Goal: Navigation & Orientation: Find specific page/section

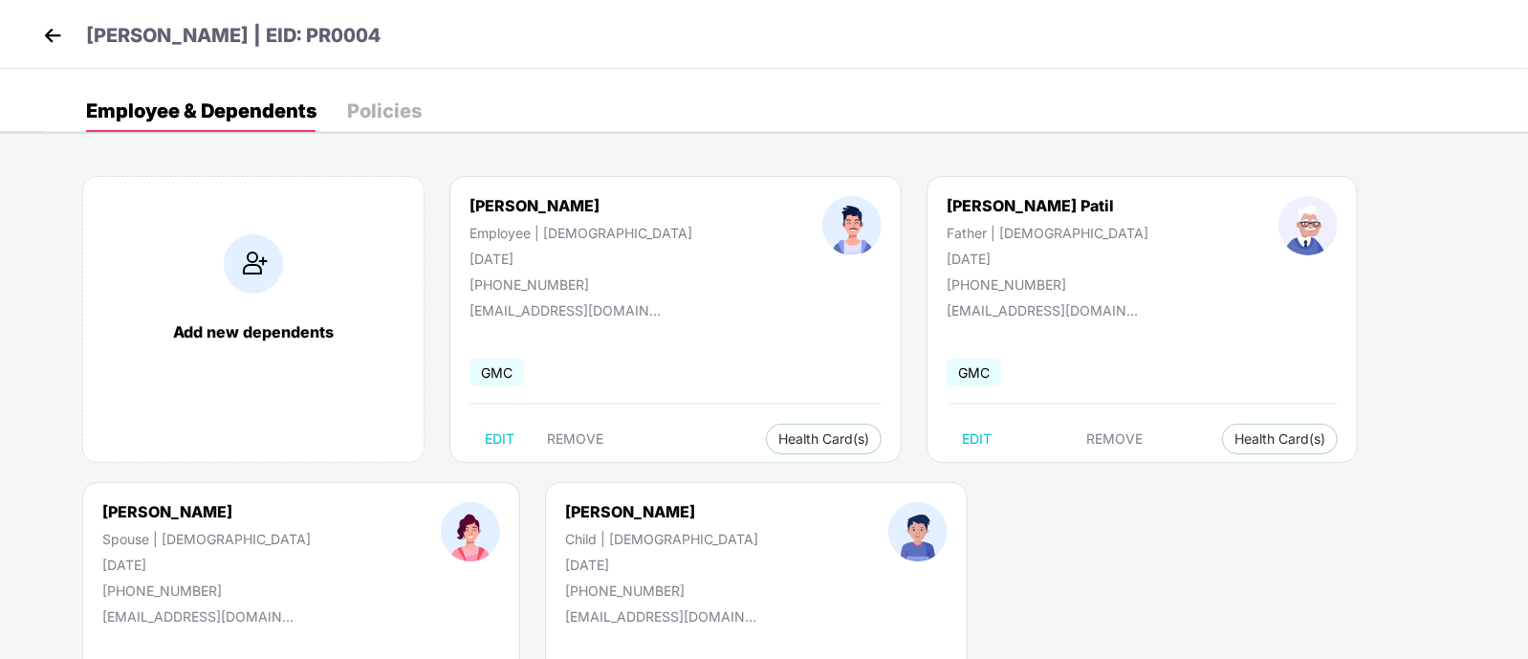
click at [62, 29] on img at bounding box center [52, 35] width 29 height 29
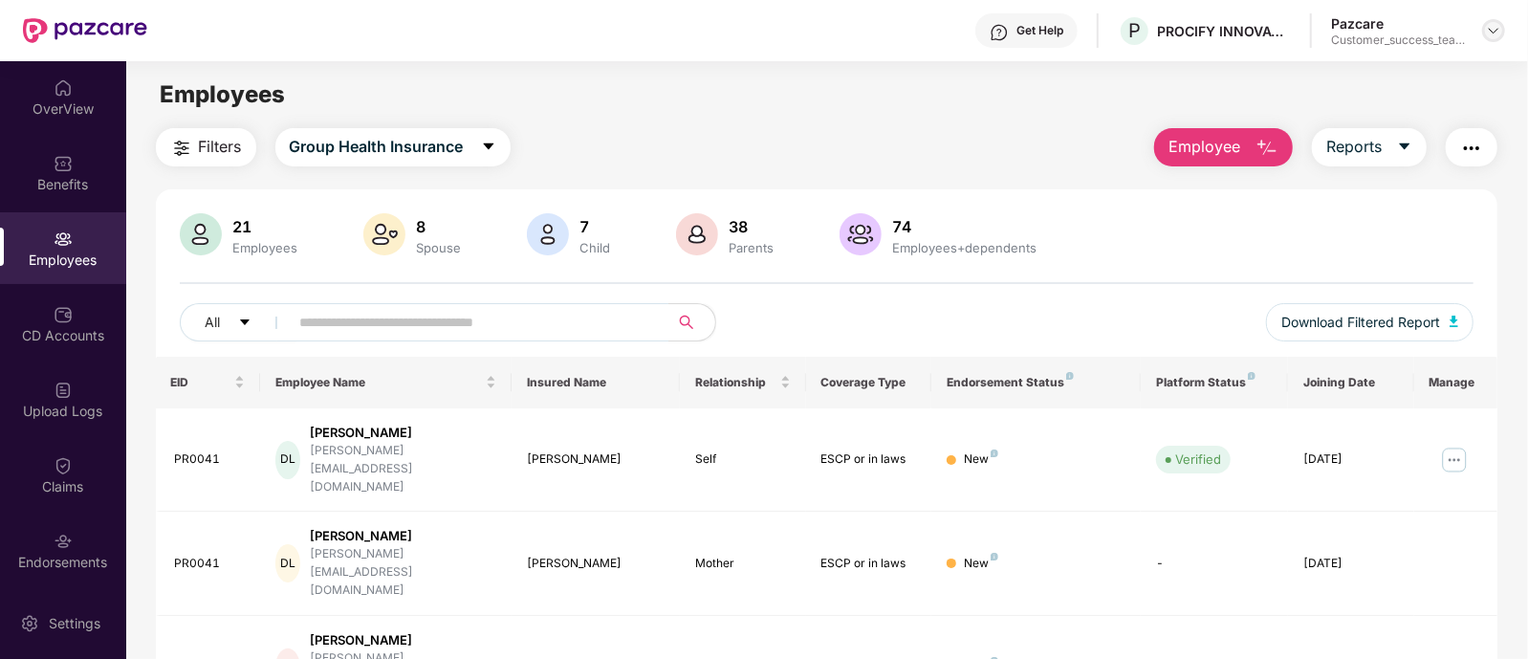
click at [1493, 36] on img at bounding box center [1493, 30] width 15 height 15
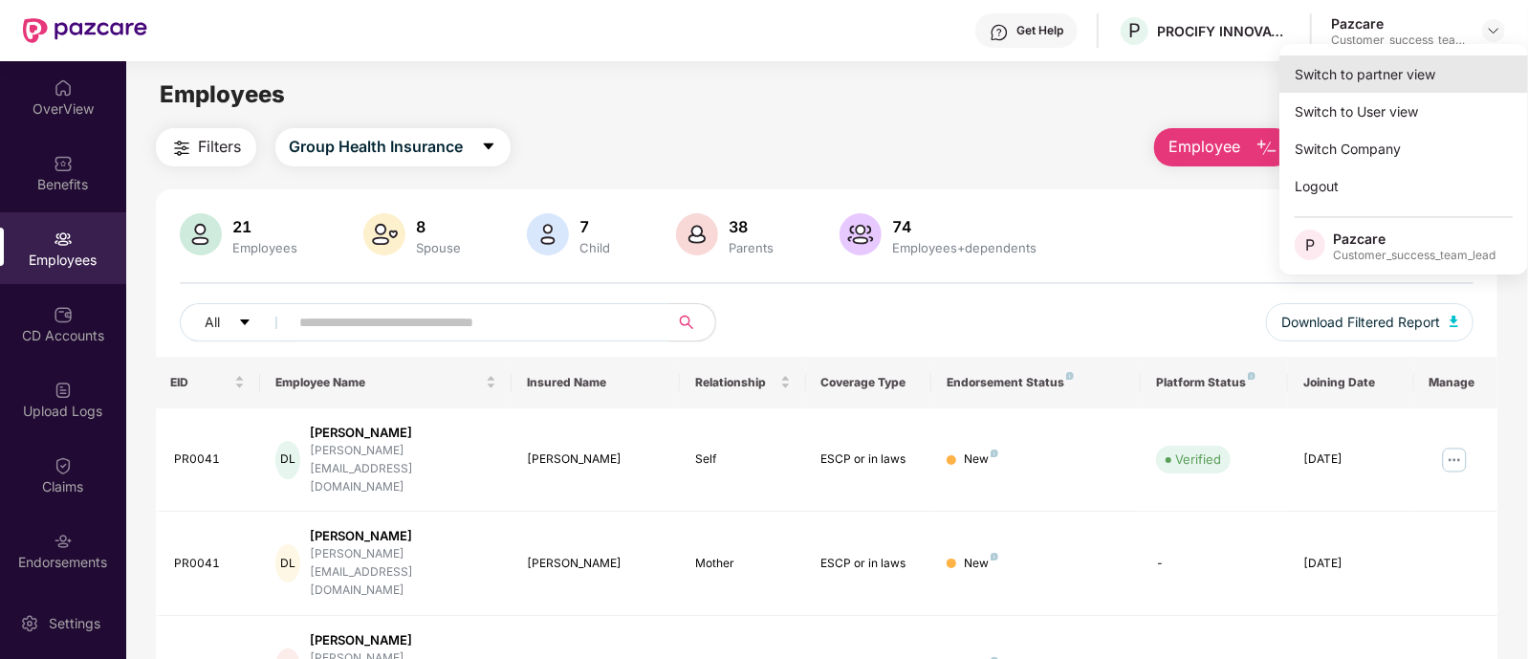
click at [1375, 78] on div "Switch to partner view" at bounding box center [1403, 73] width 249 height 37
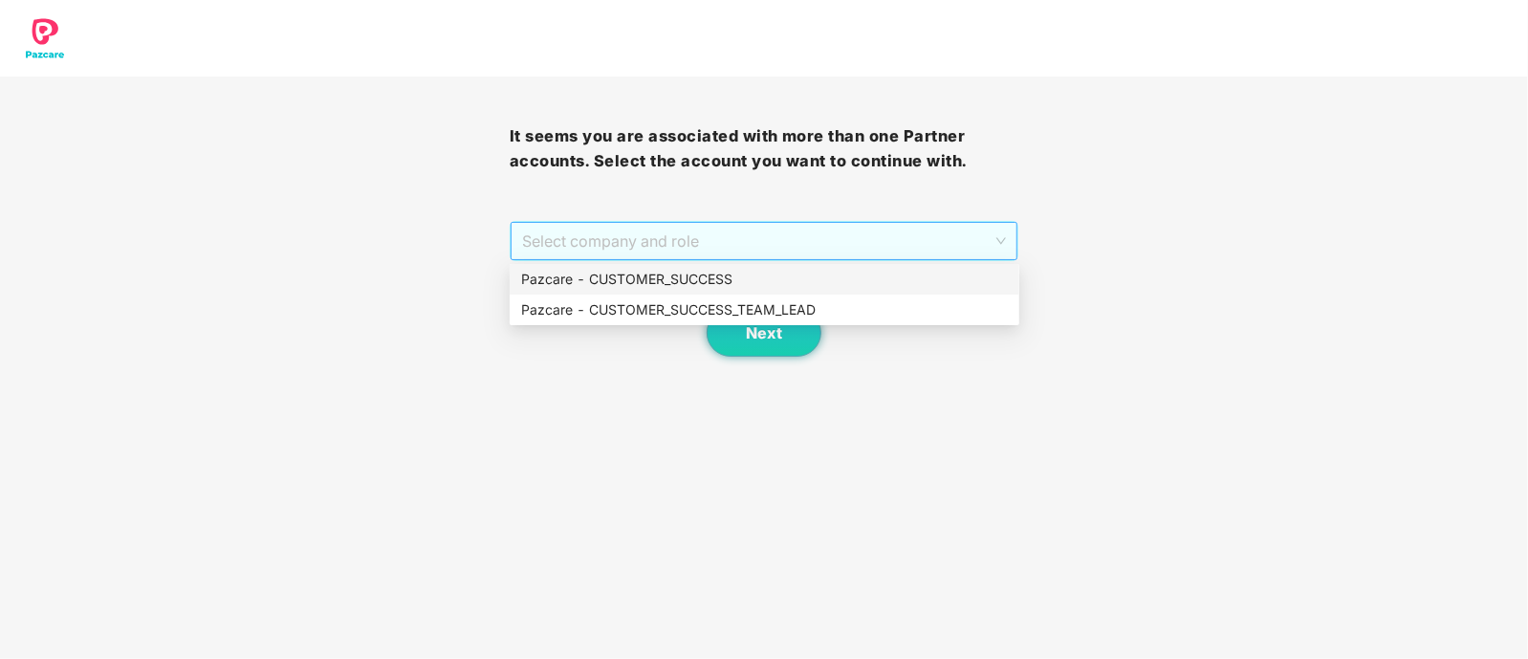
click at [650, 241] on span "Select company and role" at bounding box center [764, 241] width 485 height 36
click at [708, 301] on div "Pazcare - CUSTOMER_SUCCESS_TEAM_LEAD" at bounding box center [764, 309] width 487 height 21
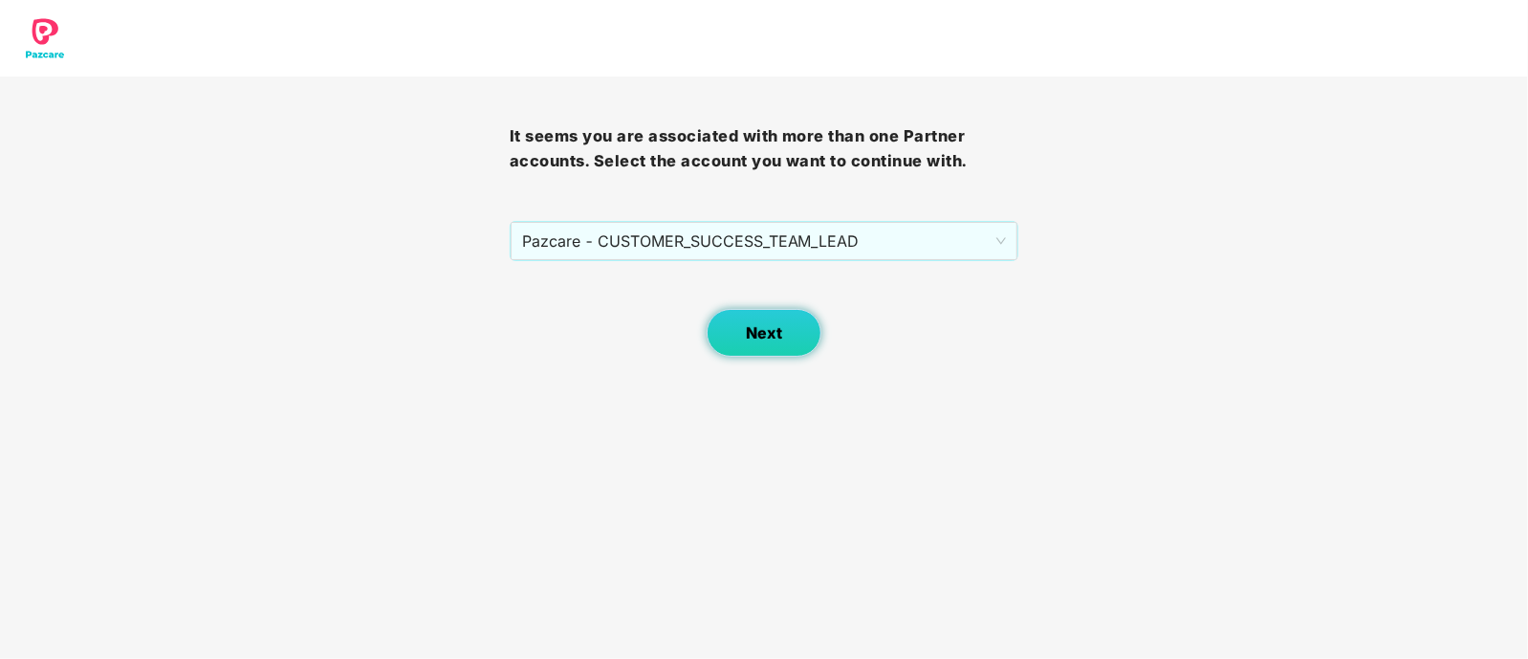
click at [762, 341] on span "Next" at bounding box center [764, 333] width 36 height 18
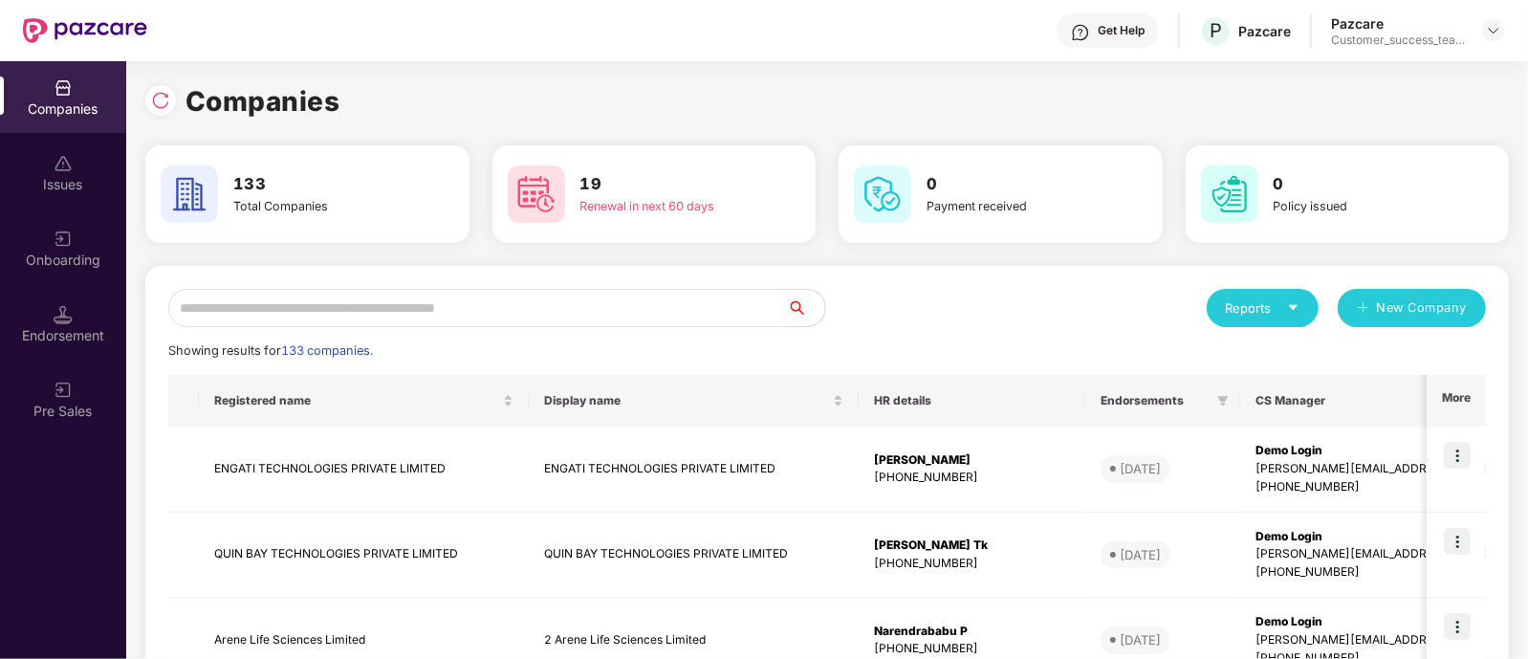
click at [636, 306] on input "text" at bounding box center [477, 308] width 619 height 38
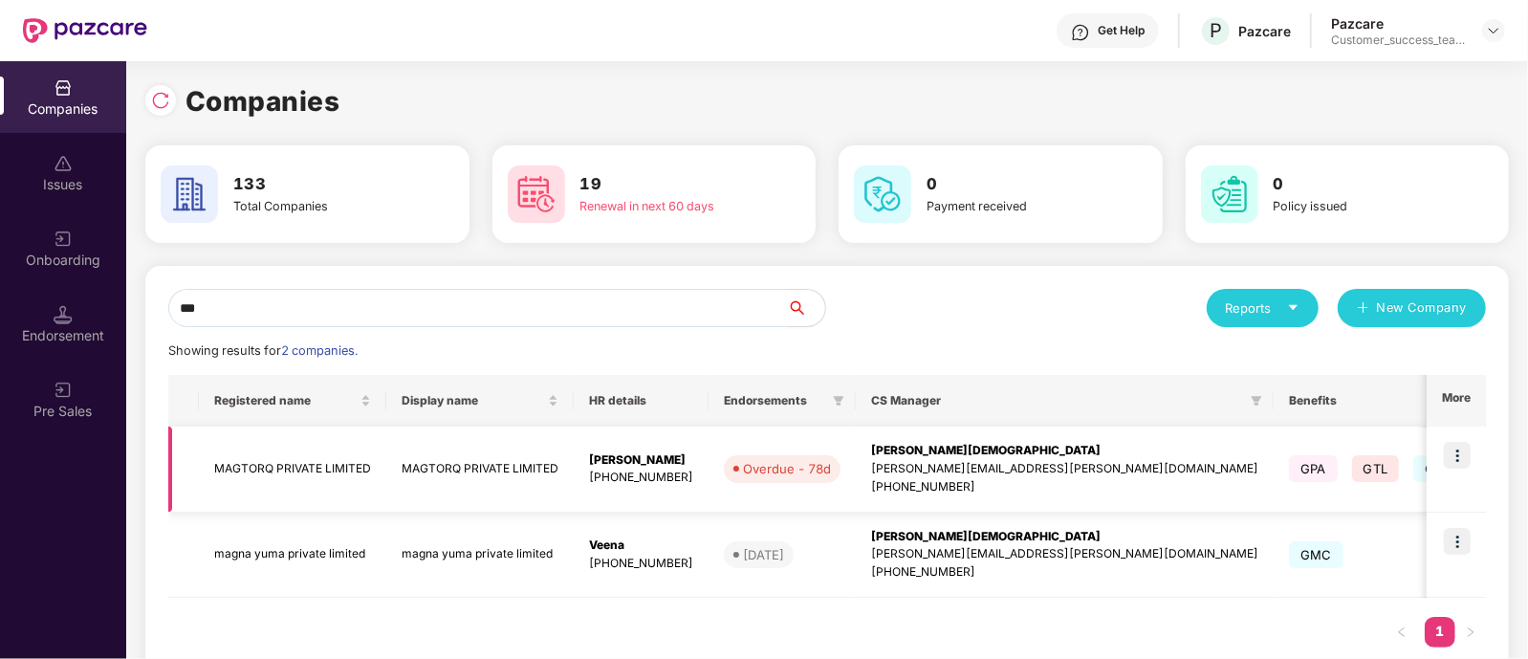
scroll to position [45, 0]
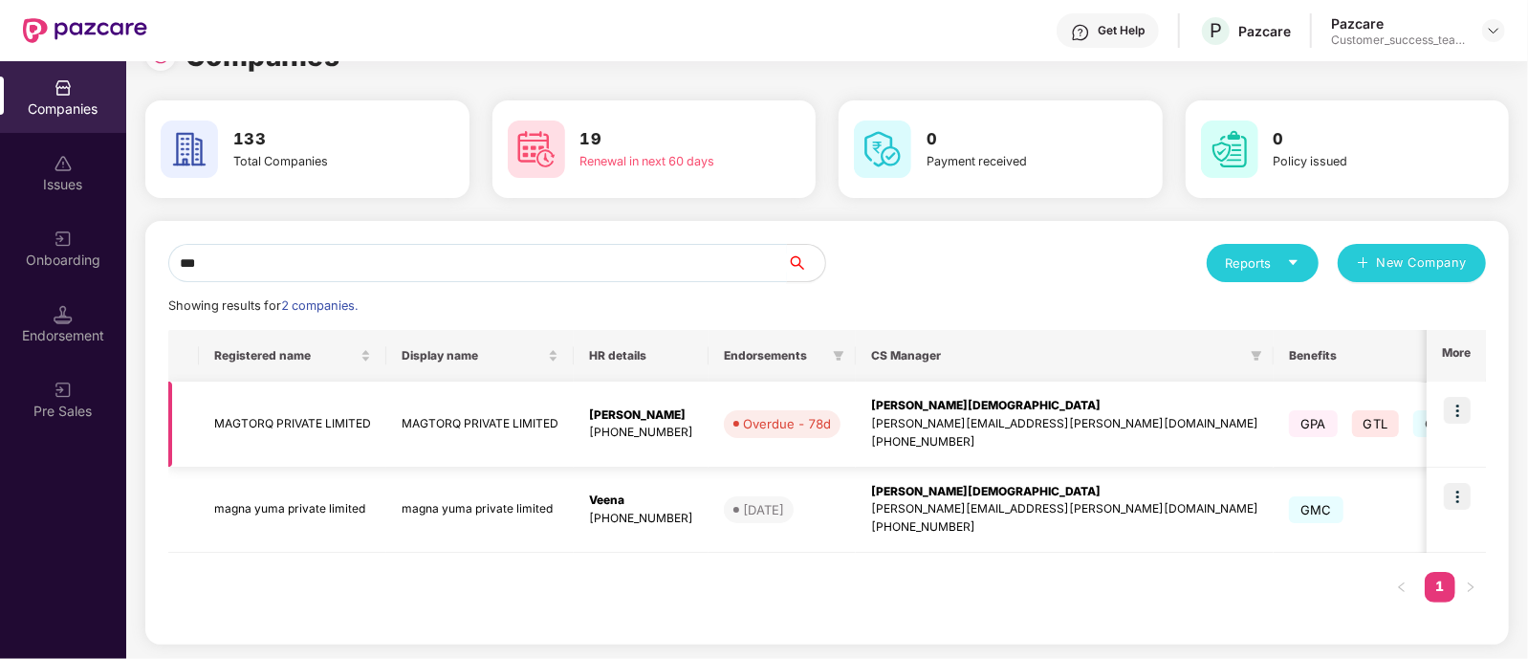
type input "***"
click at [1458, 409] on img at bounding box center [1457, 410] width 27 height 27
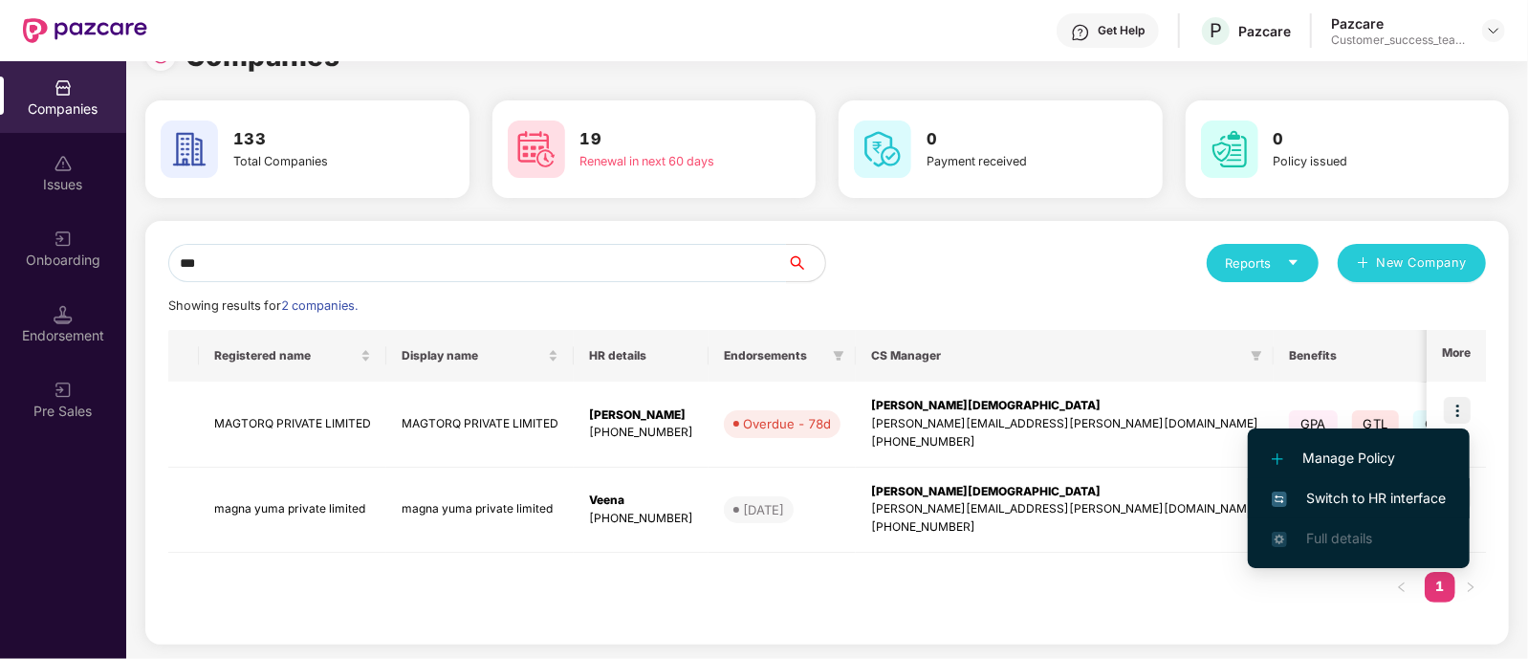
click at [1376, 493] on span "Switch to HR interface" at bounding box center [1358, 498] width 174 height 21
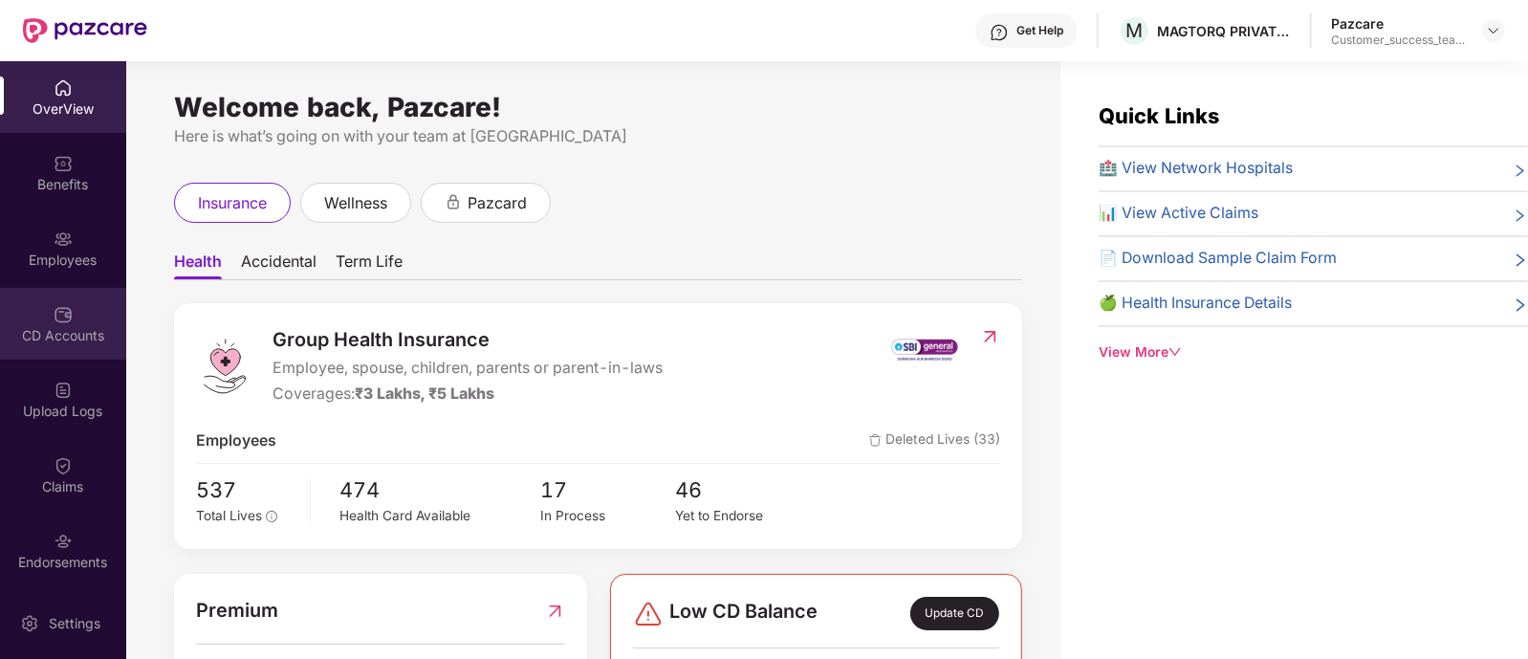
click at [60, 307] on img at bounding box center [63, 314] width 19 height 19
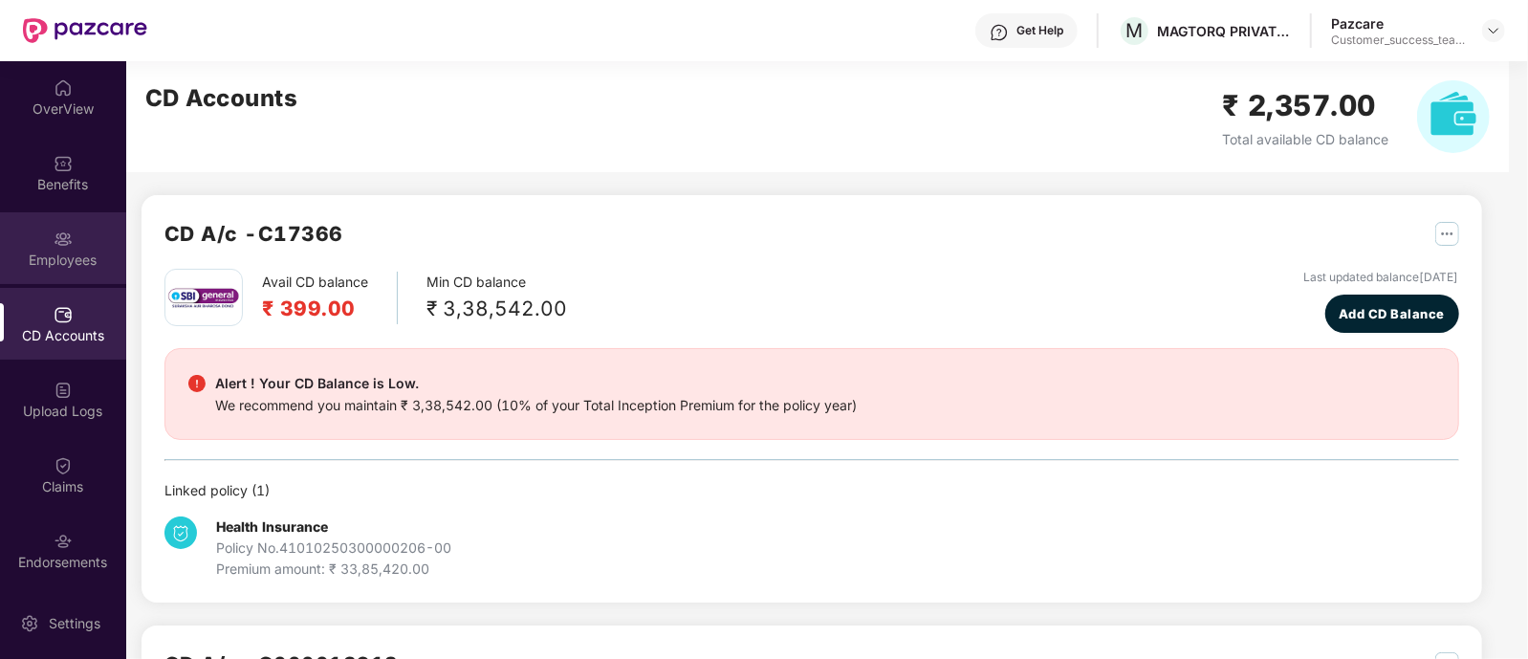
click at [54, 229] on img at bounding box center [63, 238] width 19 height 19
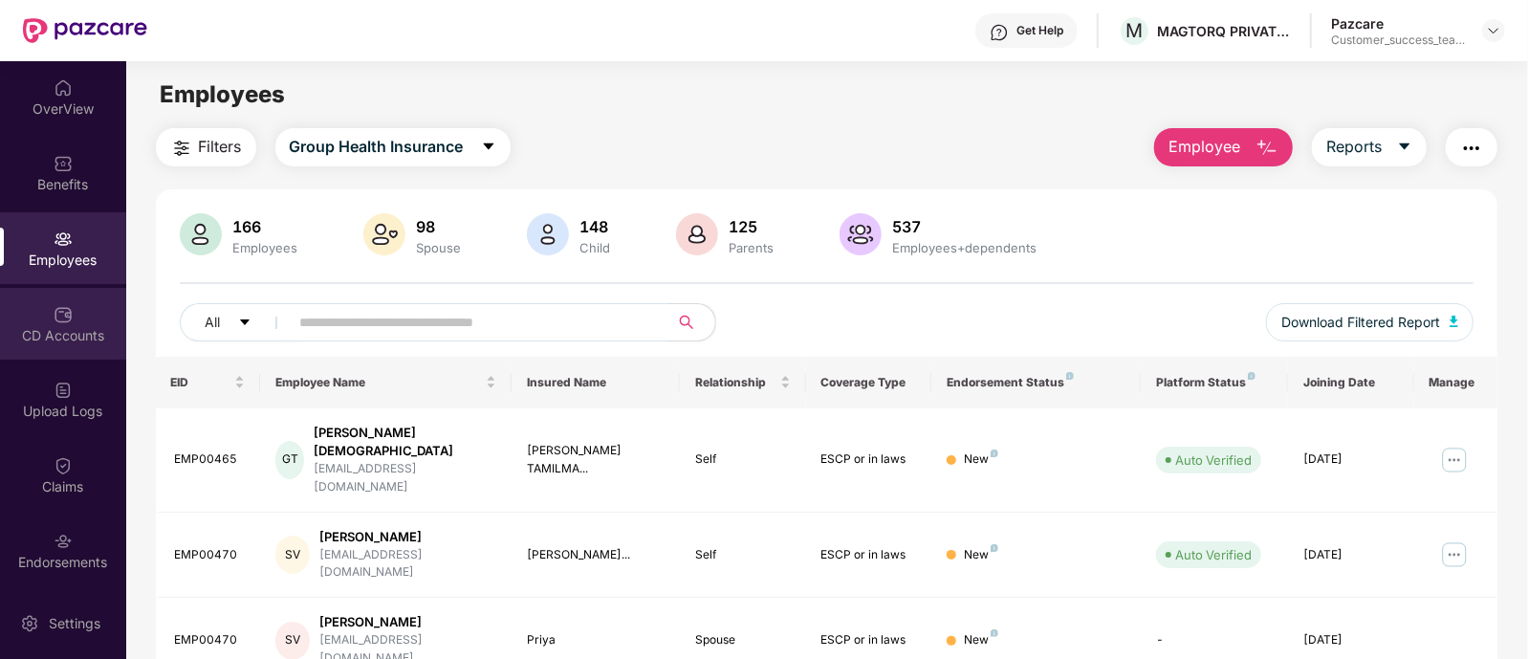
click at [63, 326] on div "CD Accounts" at bounding box center [63, 335] width 126 height 19
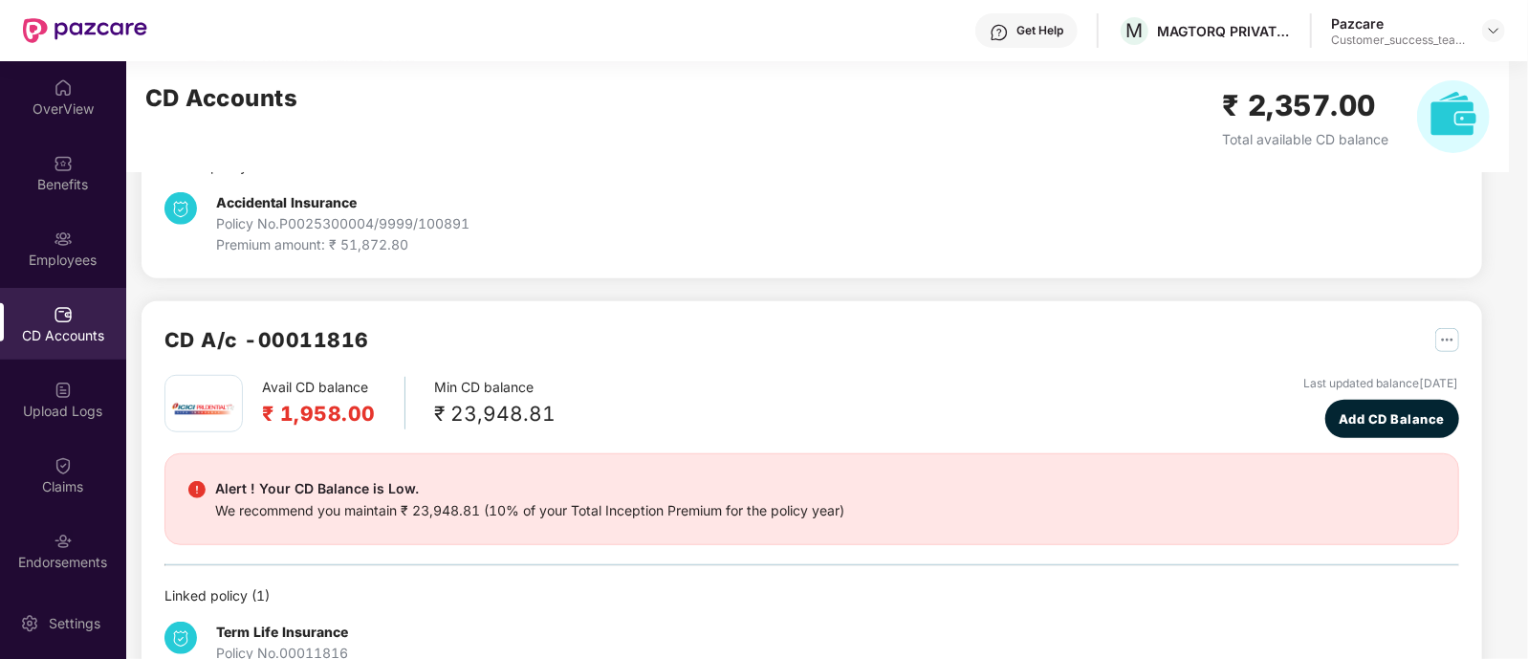
scroll to position [824, 0]
